Goal: Task Accomplishment & Management: Complete application form

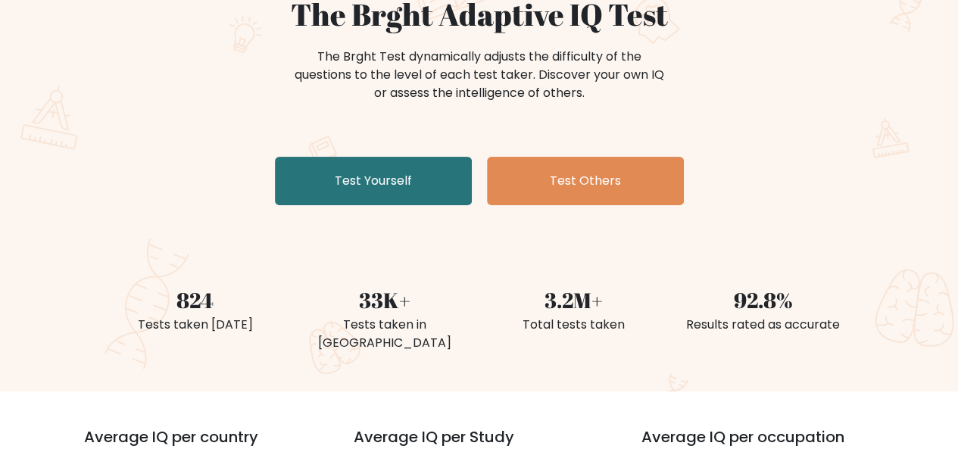
scroll to position [170, 0]
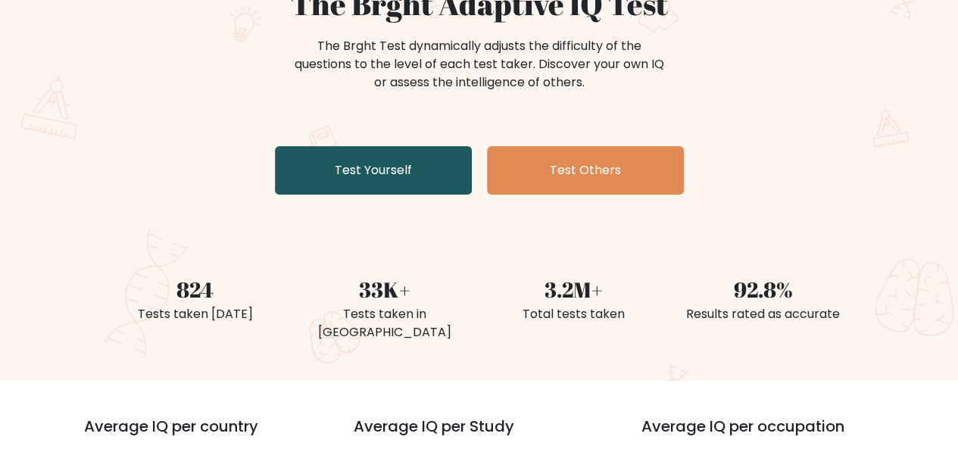
click at [374, 173] on link "Test Yourself" at bounding box center [373, 170] width 197 height 48
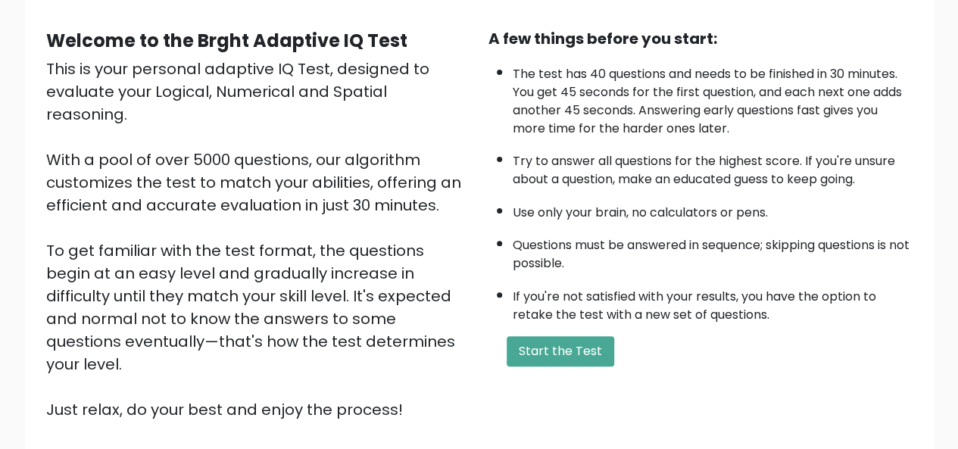
scroll to position [144, 0]
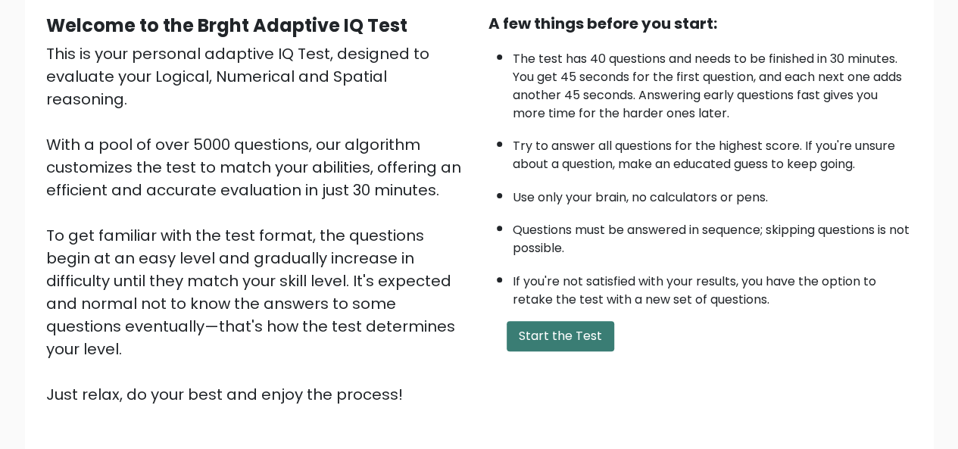
click at [521, 333] on button "Start the Test" at bounding box center [561, 336] width 108 height 30
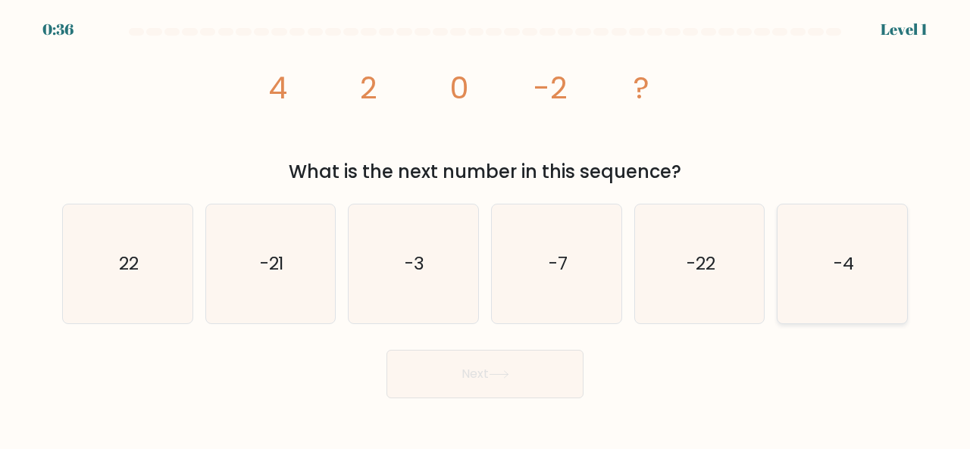
click at [832, 246] on icon "-4" at bounding box center [842, 264] width 119 height 119
click at [486, 229] on input "f. -4" at bounding box center [485, 227] width 1 height 4
radio input "true"
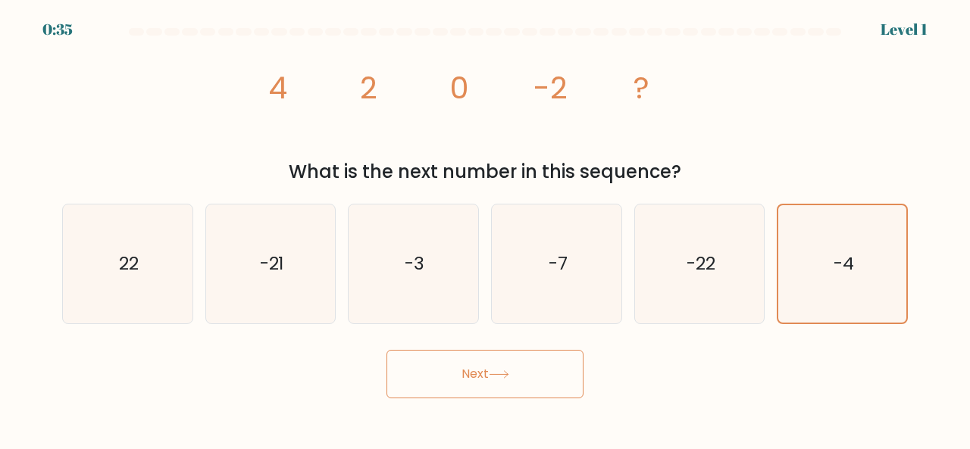
click at [486, 378] on button "Next" at bounding box center [484, 374] width 197 height 48
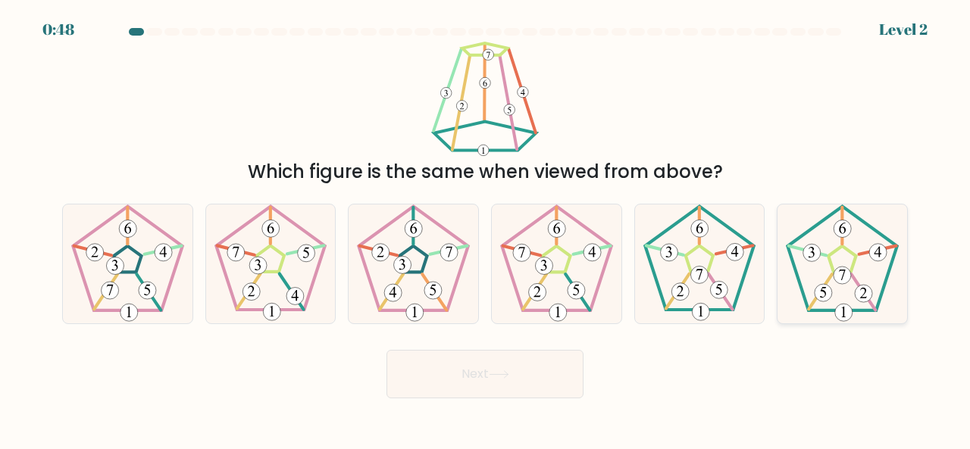
click at [839, 233] on 420 at bounding box center [841, 228] width 17 height 17
click at [486, 229] on input "f." at bounding box center [485, 227] width 1 height 4
radio input "true"
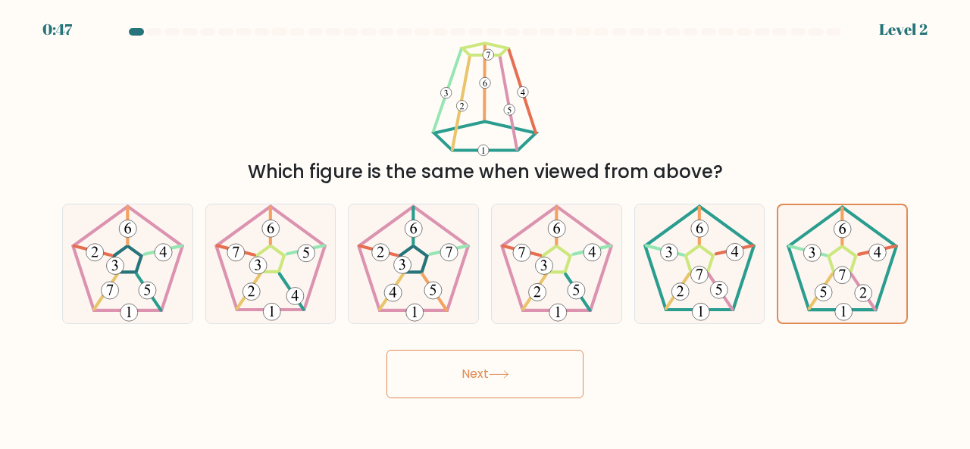
click at [456, 373] on button "Next" at bounding box center [484, 374] width 197 height 48
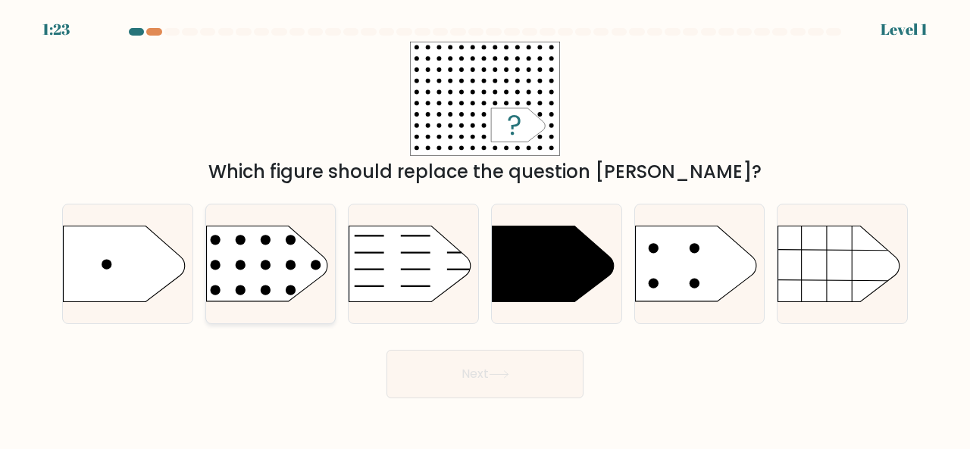
click at [277, 260] on rect at bounding box center [192, 205] width 336 height 256
click at [485, 229] on input "b." at bounding box center [485, 227] width 1 height 4
radio input "true"
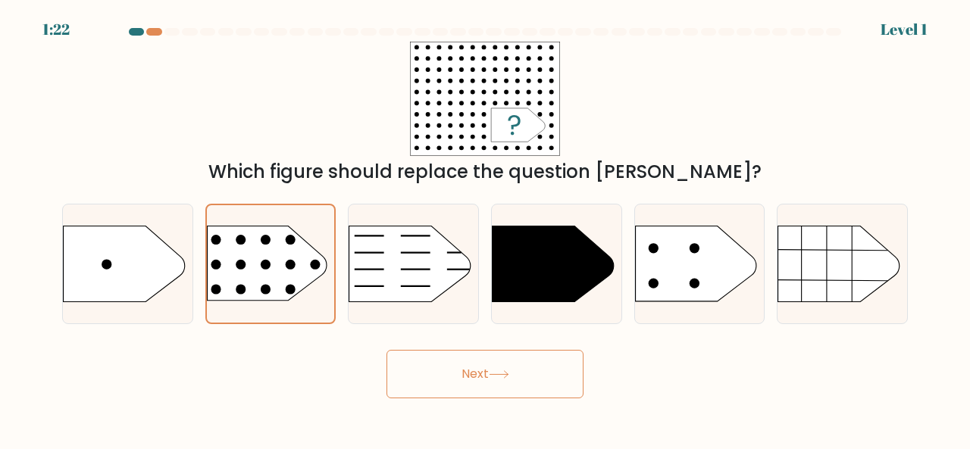
click at [438, 357] on button "Next" at bounding box center [484, 374] width 197 height 48
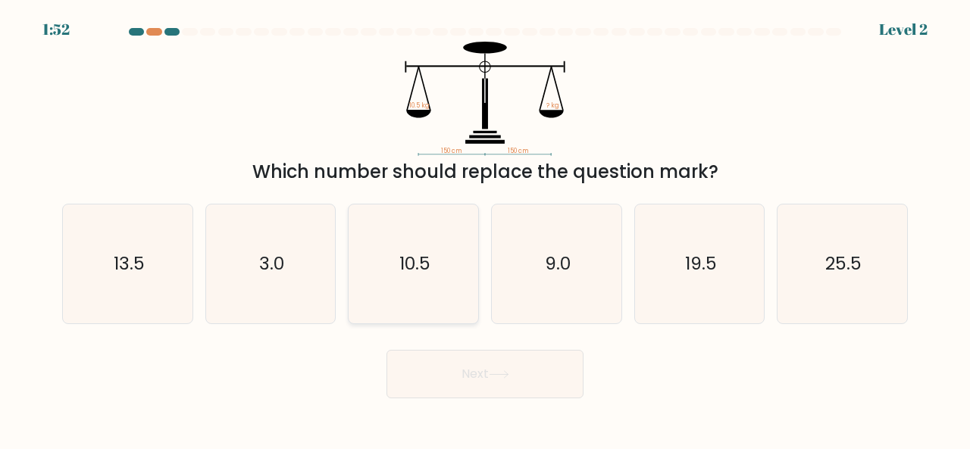
click at [416, 252] on text "10.5" at bounding box center [414, 263] width 31 height 25
click at [485, 229] on input "c. 10.5" at bounding box center [485, 227] width 1 height 4
radio input "true"
click at [452, 378] on button "Next" at bounding box center [484, 374] width 197 height 48
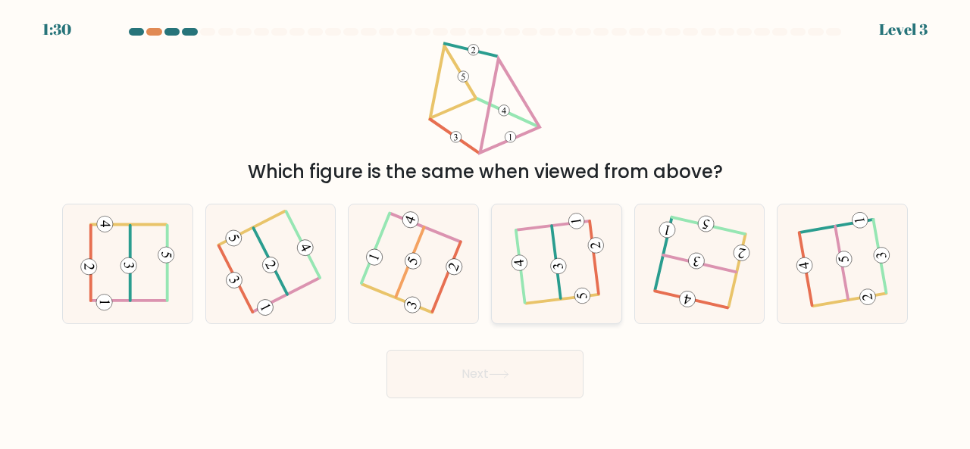
click at [530, 252] on icon at bounding box center [556, 263] width 91 height 95
click at [486, 229] on input "d." at bounding box center [485, 227] width 1 height 4
radio input "true"
click at [478, 366] on button "Next" at bounding box center [484, 374] width 197 height 48
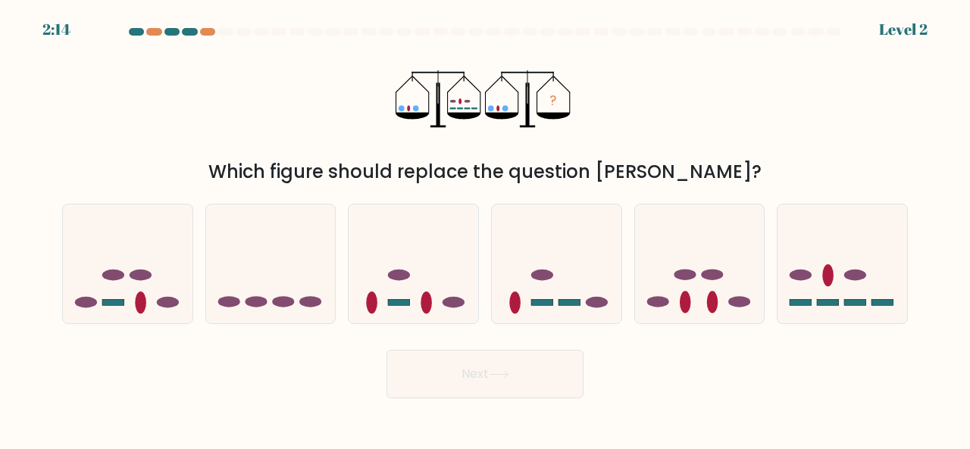
click at [448, 277] on icon at bounding box center [414, 263] width 130 height 107
click at [485, 229] on input "c." at bounding box center [485, 227] width 1 height 4
radio input "true"
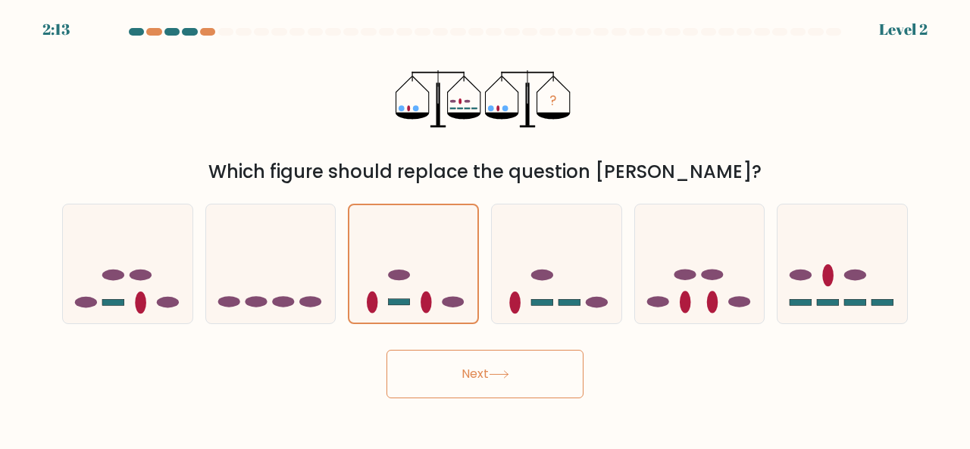
click at [456, 364] on button "Next" at bounding box center [484, 374] width 197 height 48
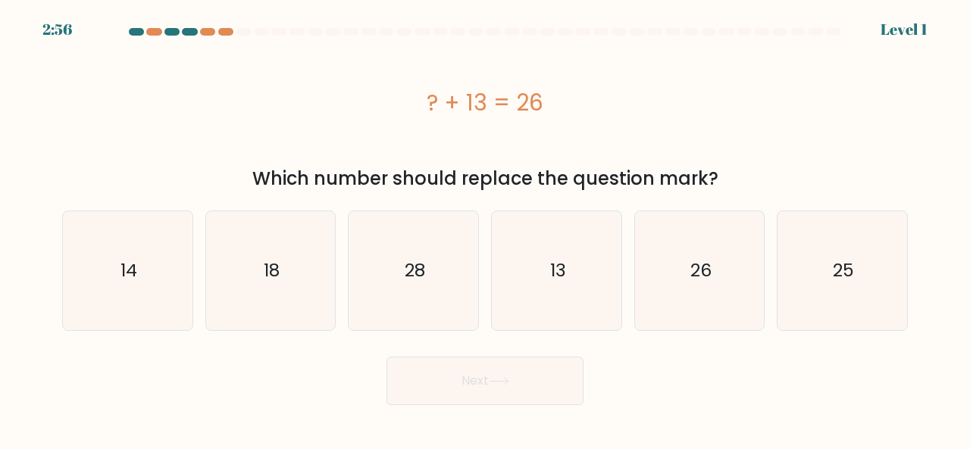
click at [536, 239] on icon "13" at bounding box center [556, 270] width 119 height 119
click at [486, 229] on input "d. 13" at bounding box center [485, 227] width 1 height 4
radio input "true"
click at [477, 363] on button "Next" at bounding box center [484, 381] width 197 height 48
